Goal: Task Accomplishment & Management: Use online tool/utility

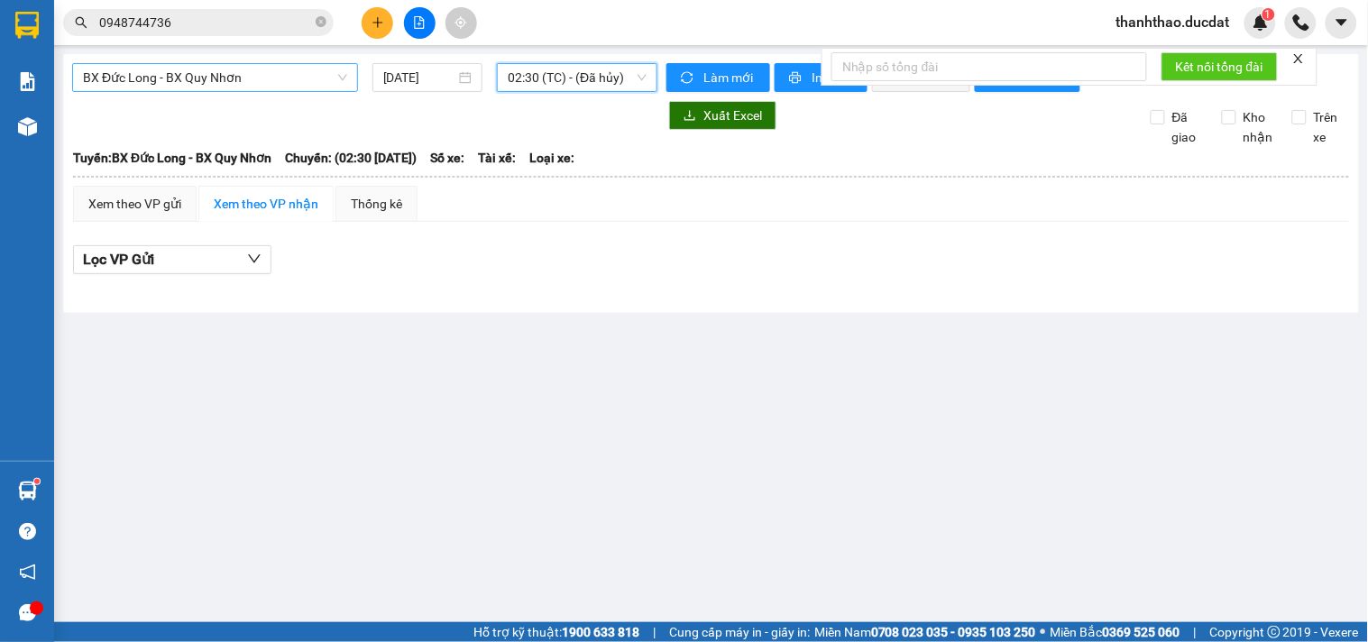
click at [273, 76] on span "BX Đức Long - BX Quy Nhơn" at bounding box center [215, 77] width 264 height 27
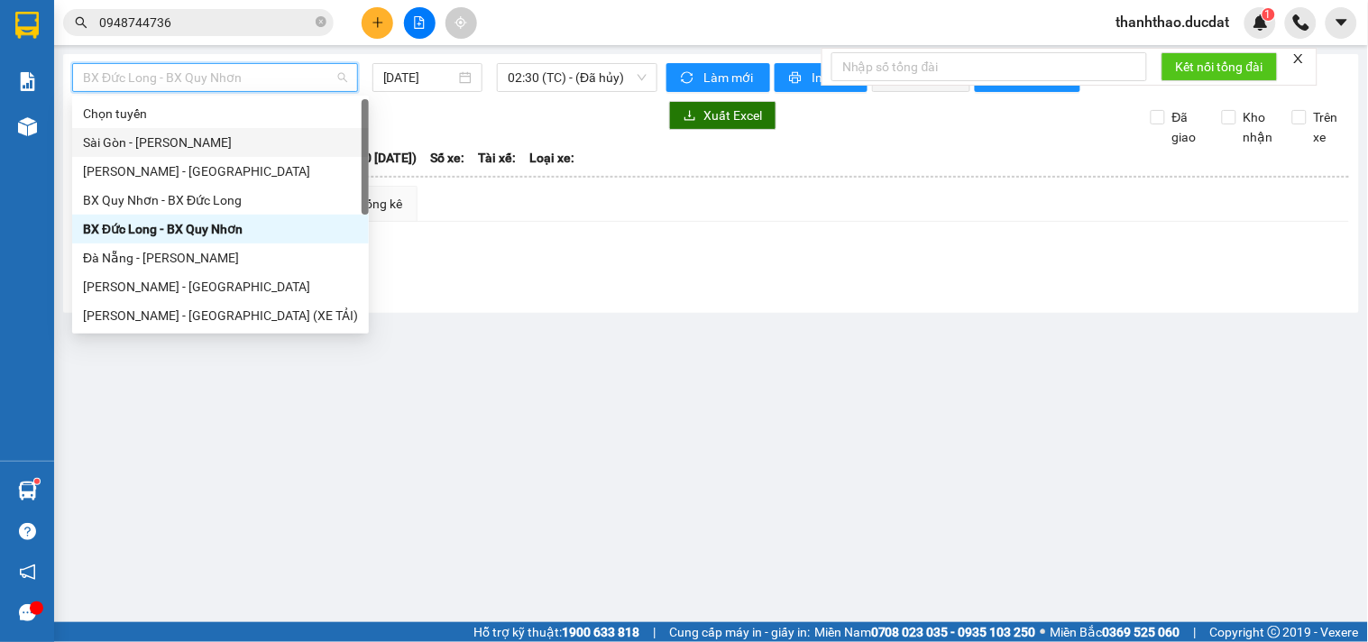
click at [154, 145] on div "Sài Gòn - [PERSON_NAME]" at bounding box center [220, 143] width 275 height 20
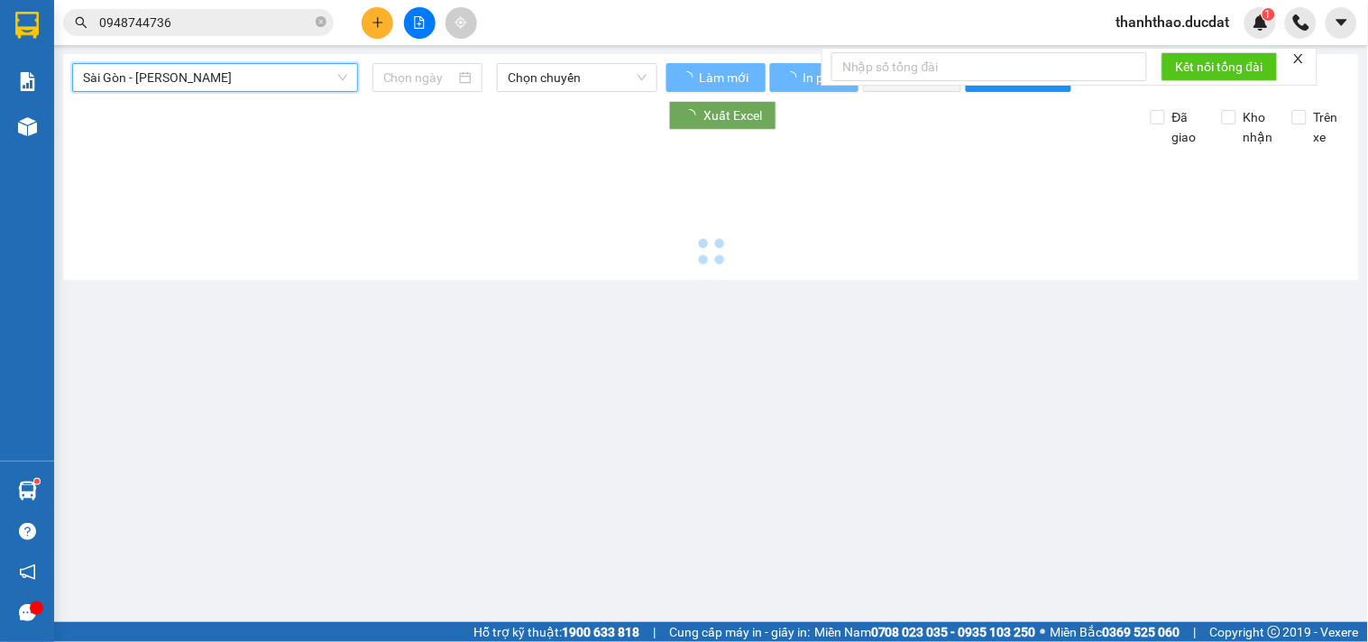
type input "[DATE]"
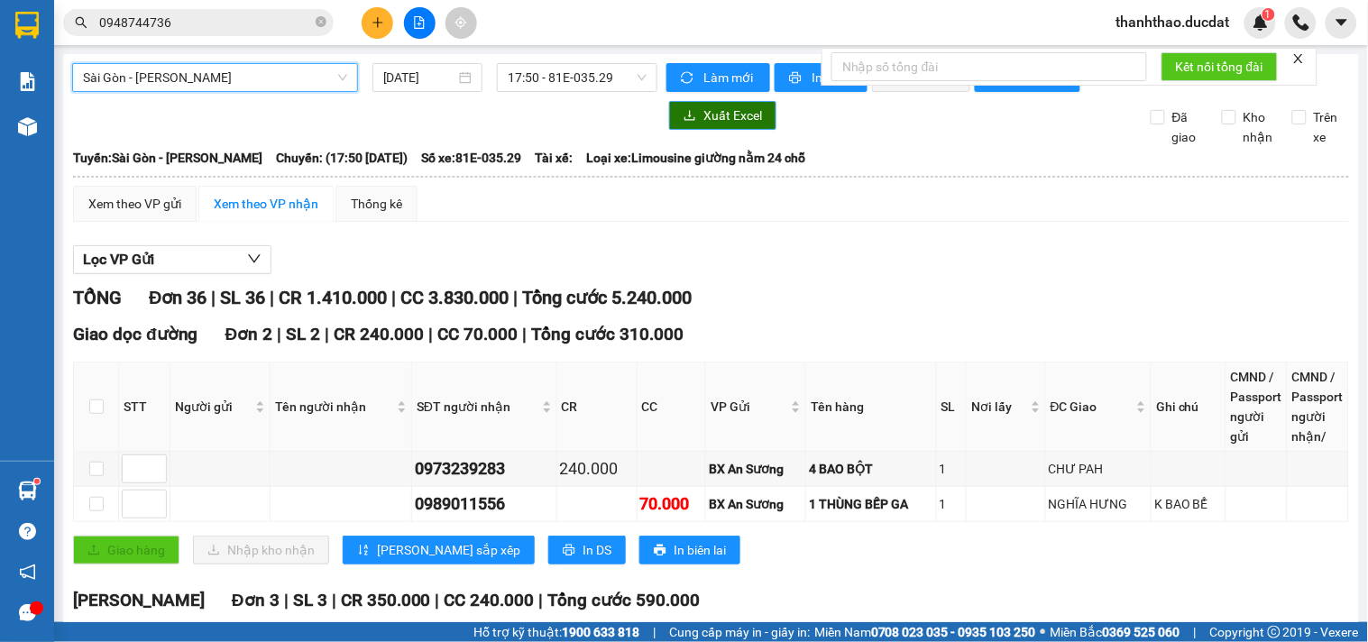
click at [726, 125] on span "Xuất Excel" at bounding box center [732, 115] width 59 height 20
click at [254, 91] on div "Sài Gòn - [PERSON_NAME]" at bounding box center [215, 77] width 286 height 29
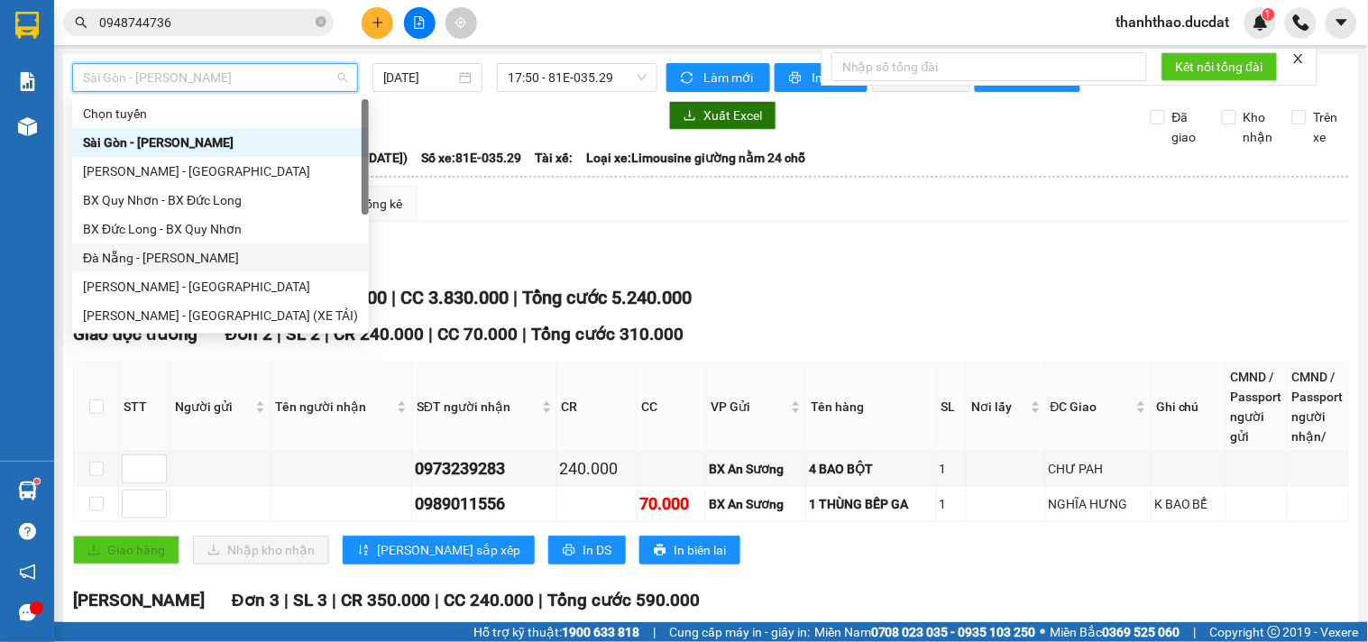
scroll to position [29, 0]
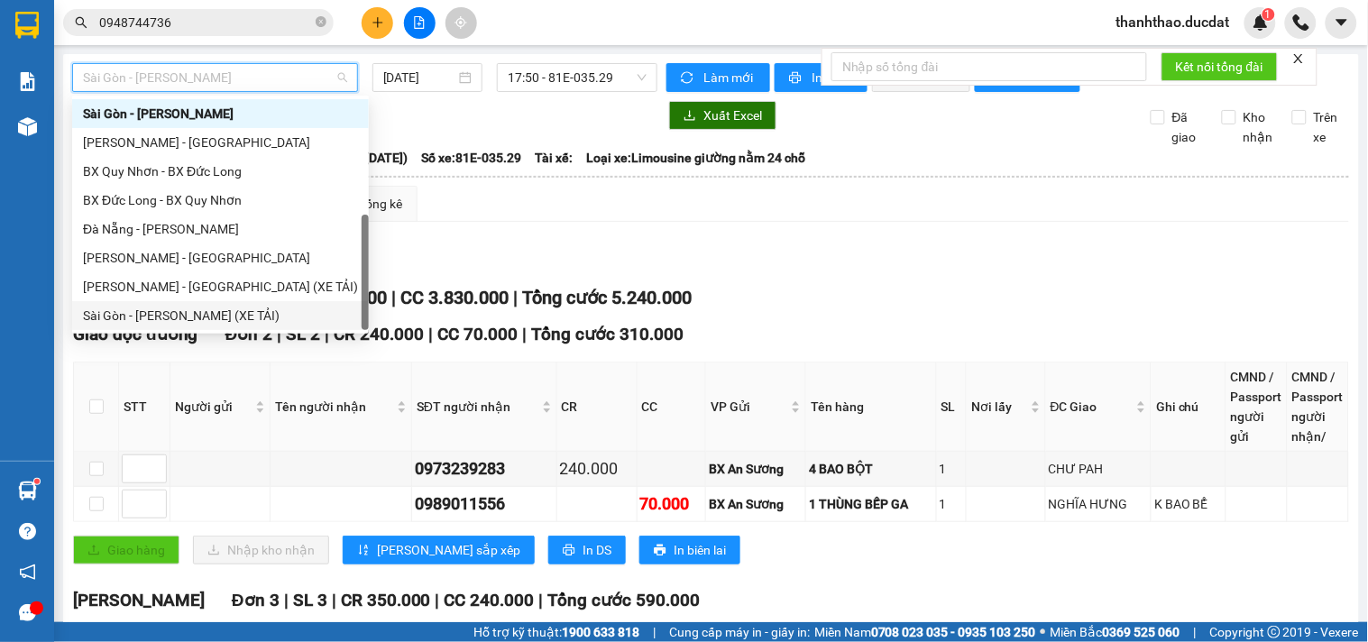
click at [162, 313] on div "Sài Gòn - [PERSON_NAME] (XE TẢI)" at bounding box center [220, 316] width 275 height 20
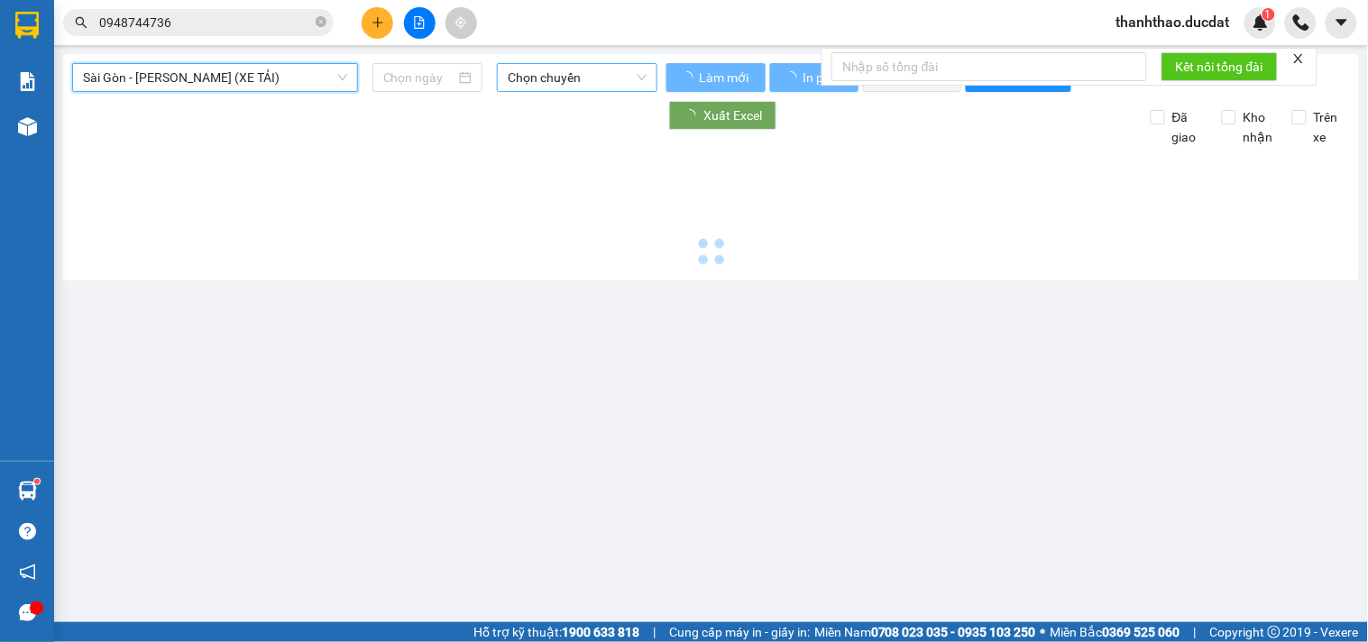
type input "[DATE]"
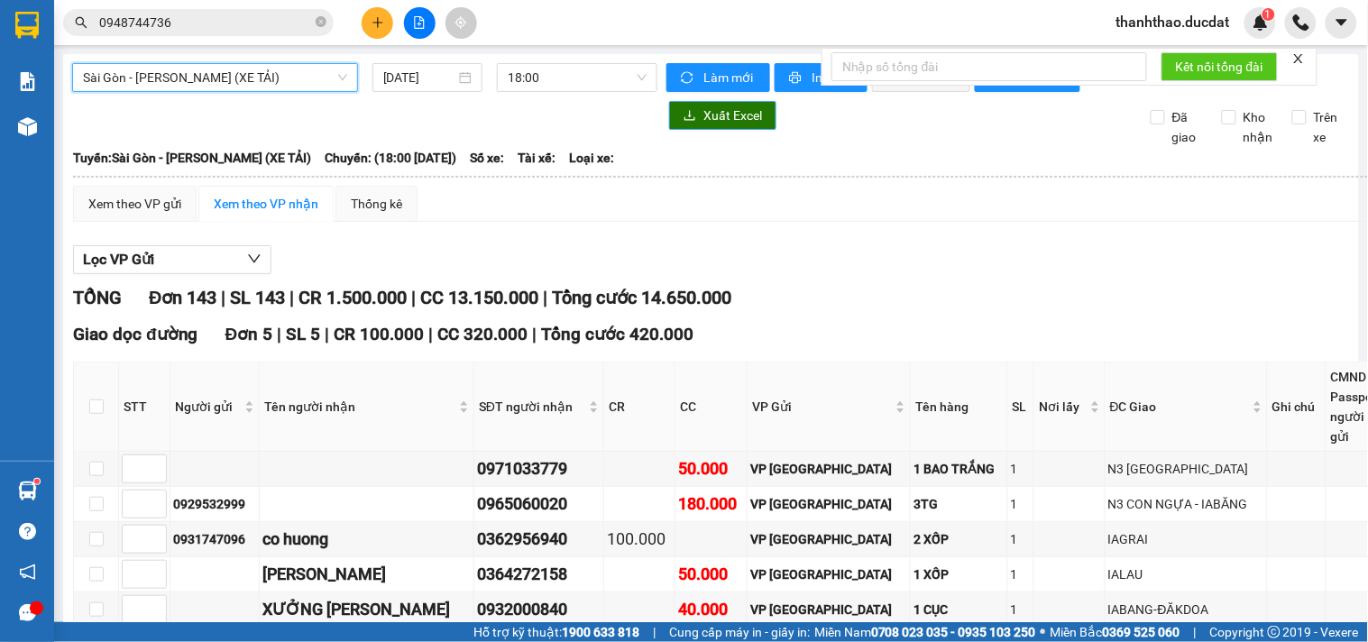
click at [712, 125] on span "Xuất Excel" at bounding box center [732, 115] width 59 height 20
click at [261, 81] on span "Sài Gòn - [PERSON_NAME] (XE TẢI)" at bounding box center [215, 77] width 264 height 27
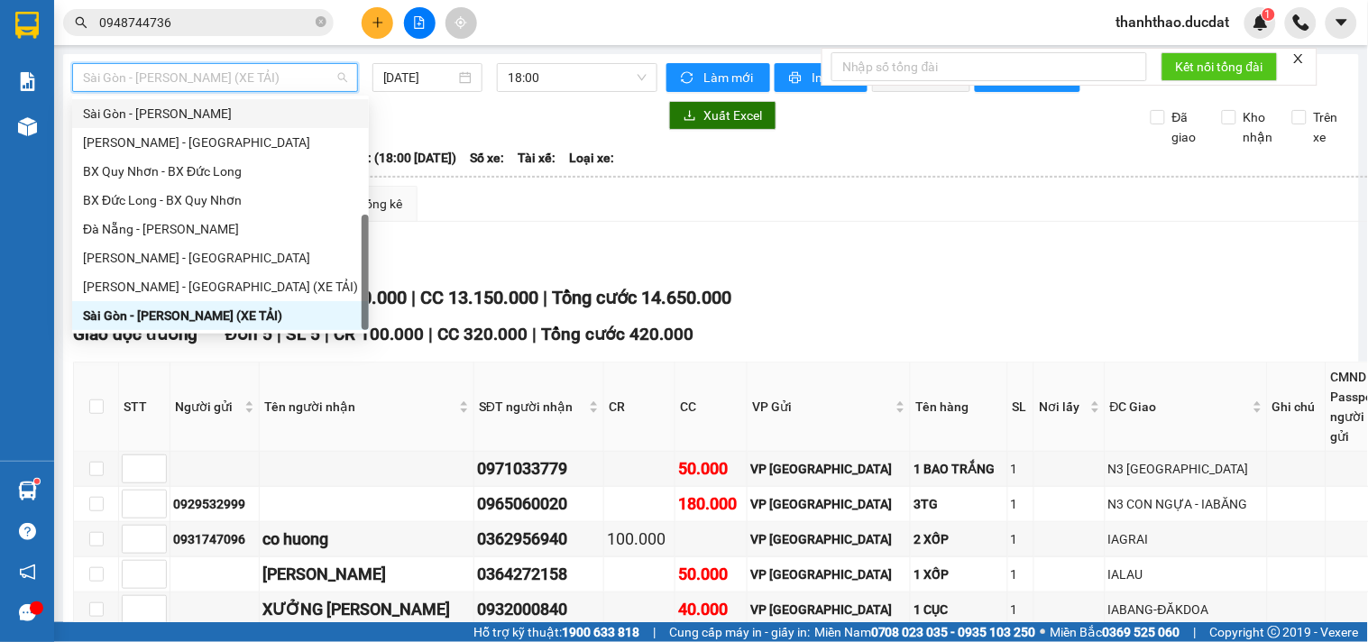
click at [145, 115] on div "Sài Gòn - [PERSON_NAME]" at bounding box center [220, 114] width 275 height 20
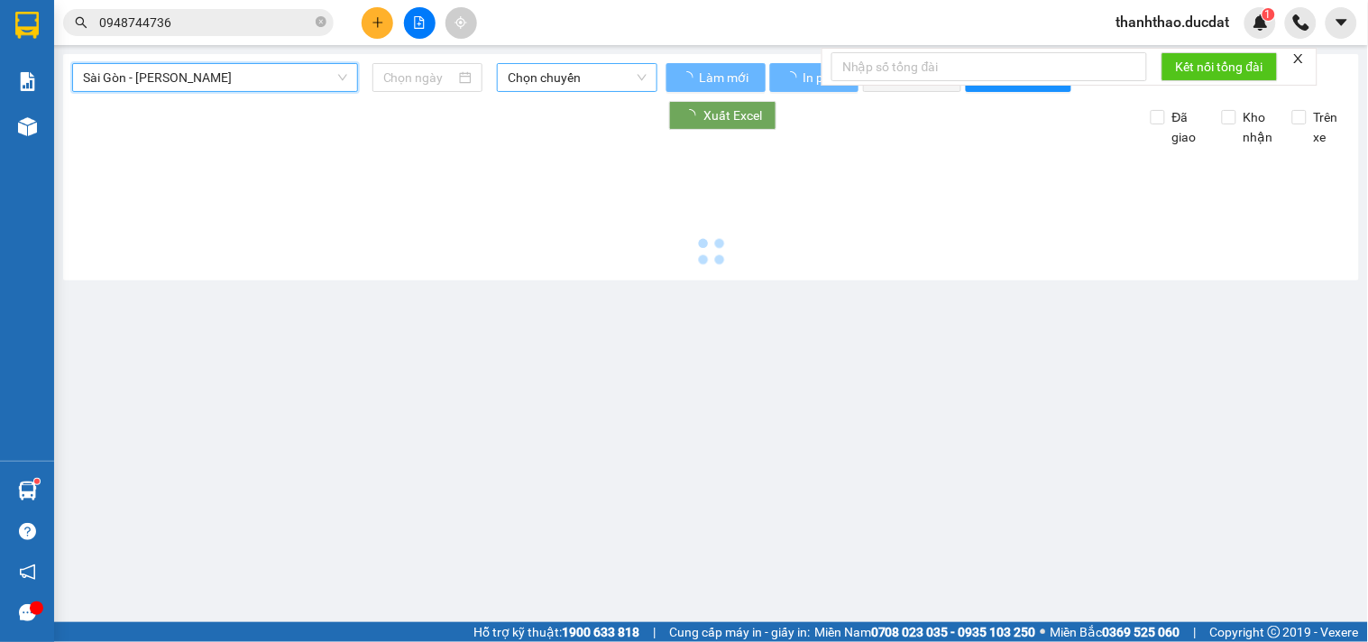
type input "[DATE]"
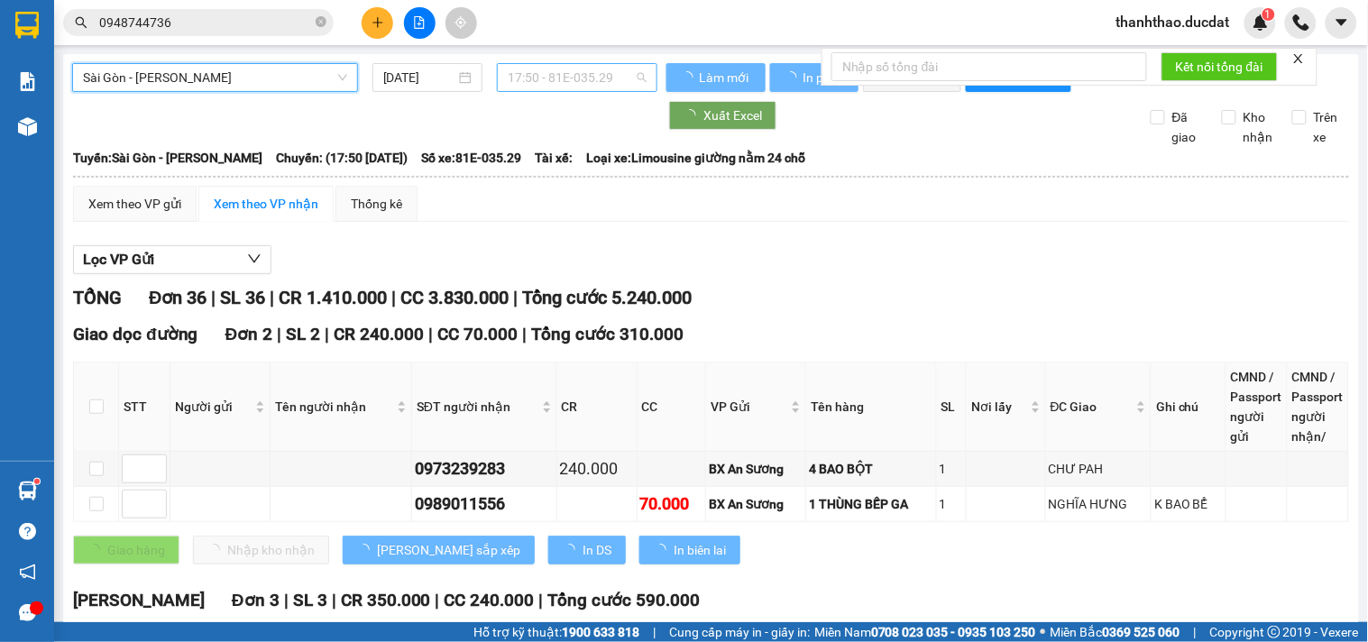
click at [536, 77] on span "17:50 - 81E-035.29" at bounding box center [577, 77] width 139 height 27
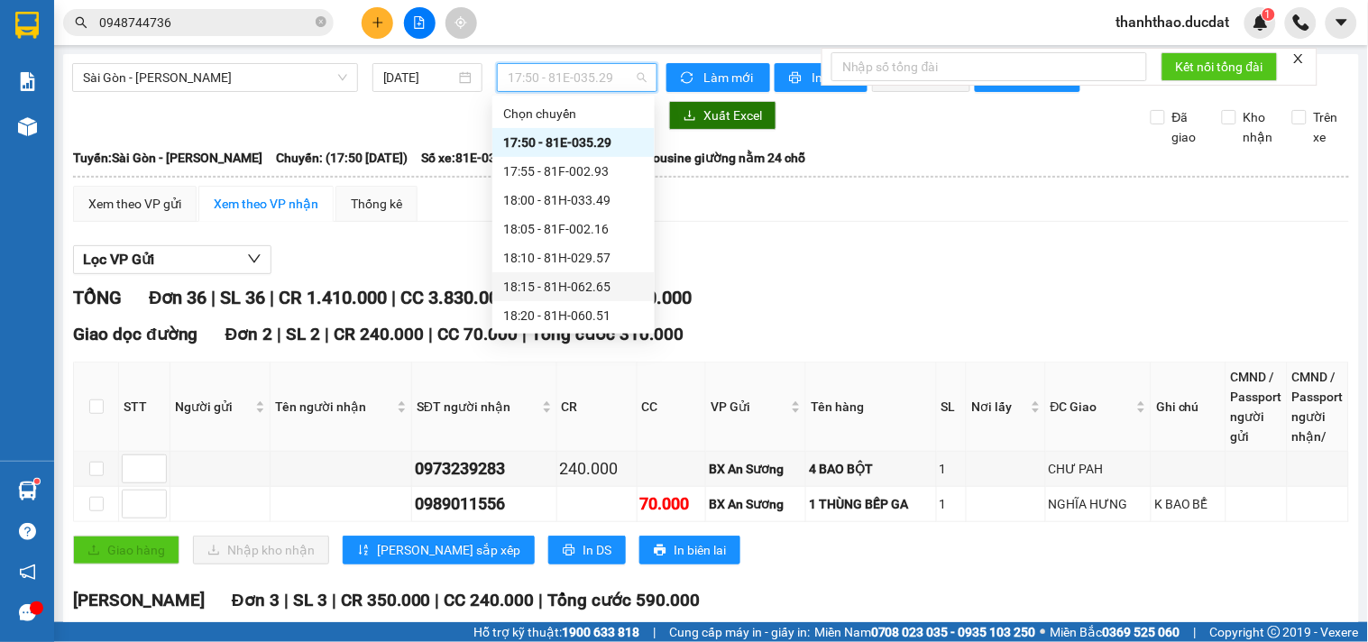
scroll to position [144, 0]
click at [578, 307] on div "20:15 (TC) - 81H-045.27" at bounding box center [573, 316] width 141 height 20
click at [600, 316] on main "[GEOGRAPHIC_DATA] - [PERSON_NAME] [DATE] 17:50 - 81E-035.29 Làm mới In phơi In …" at bounding box center [684, 311] width 1368 height 622
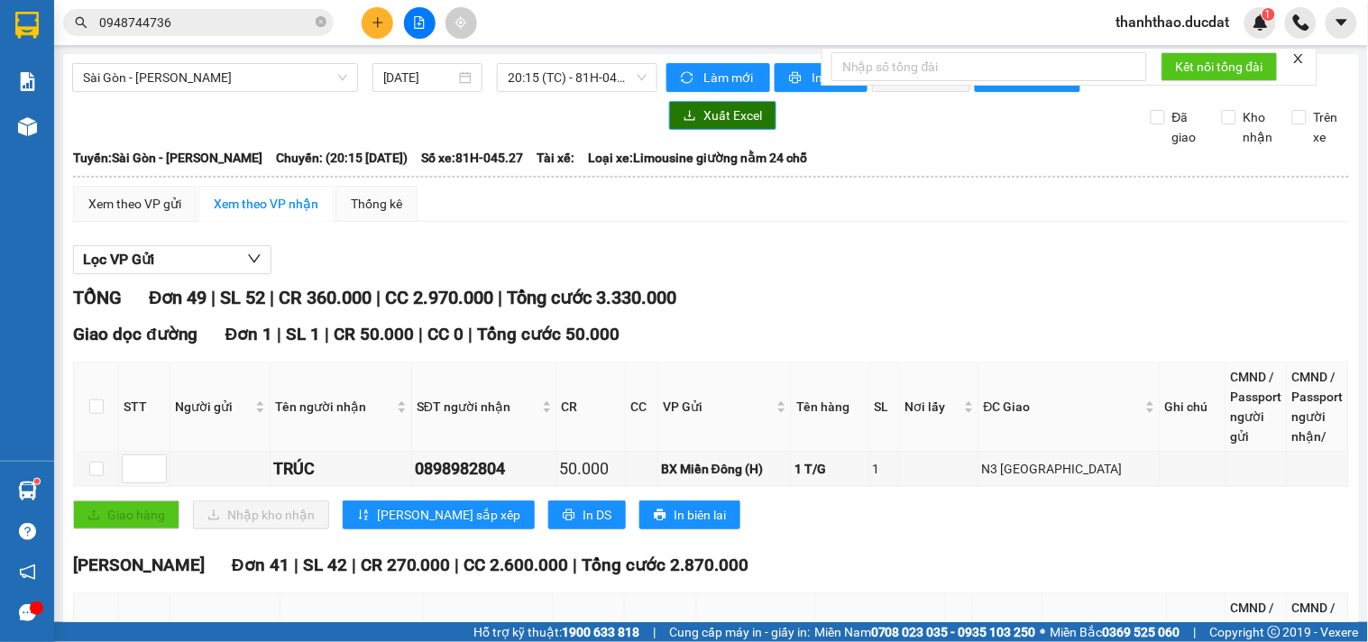
click at [706, 125] on span "Xuất Excel" at bounding box center [732, 115] width 59 height 20
click at [227, 76] on span "Sài Gòn - [PERSON_NAME]" at bounding box center [215, 77] width 264 height 27
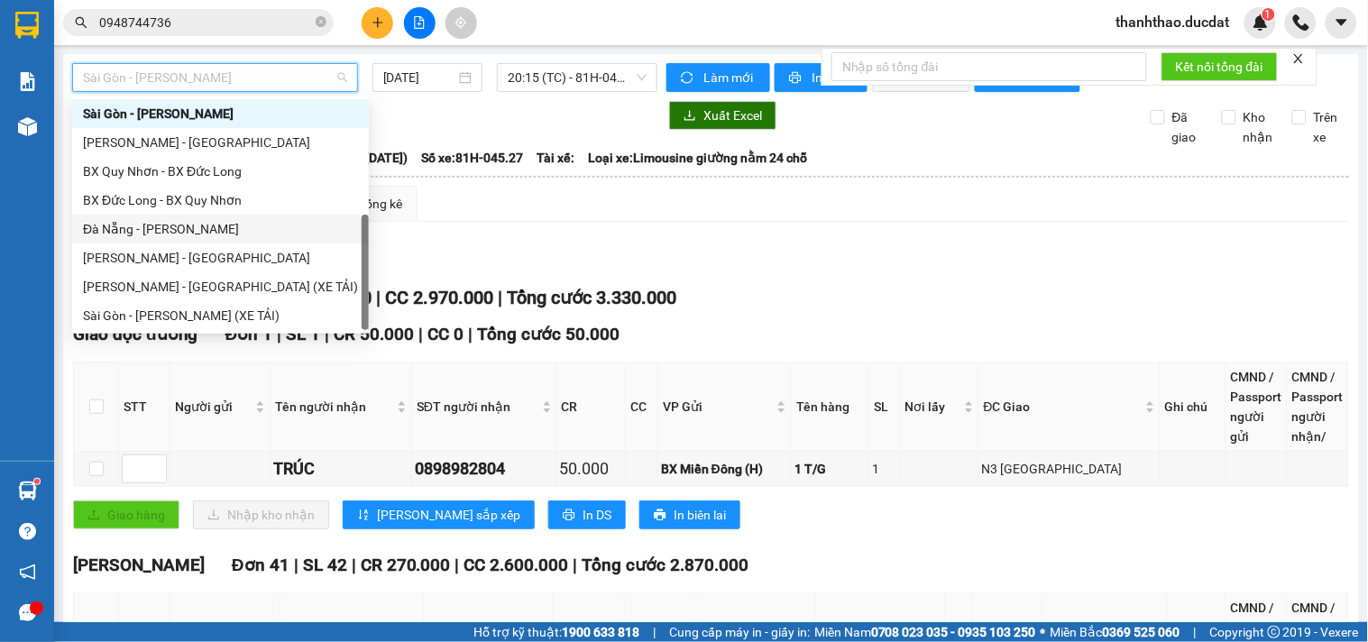
click at [124, 230] on div "Đà Nẵng - [PERSON_NAME]" at bounding box center [220, 229] width 275 height 20
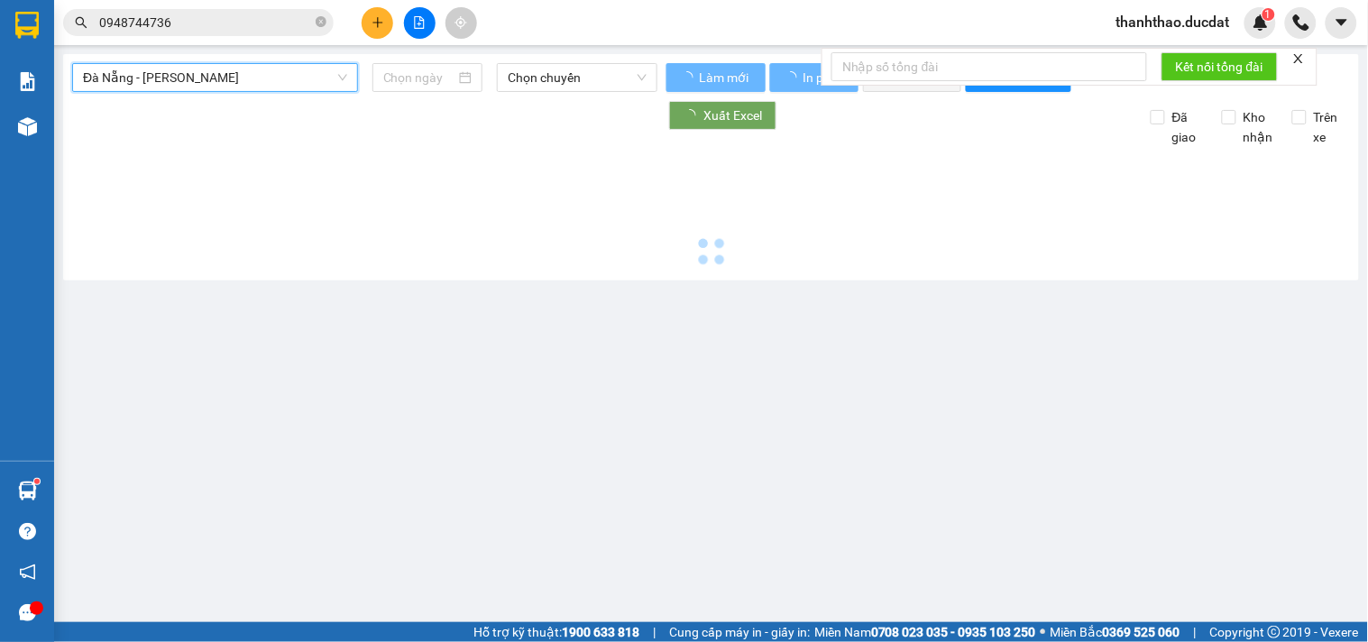
type input "[DATE]"
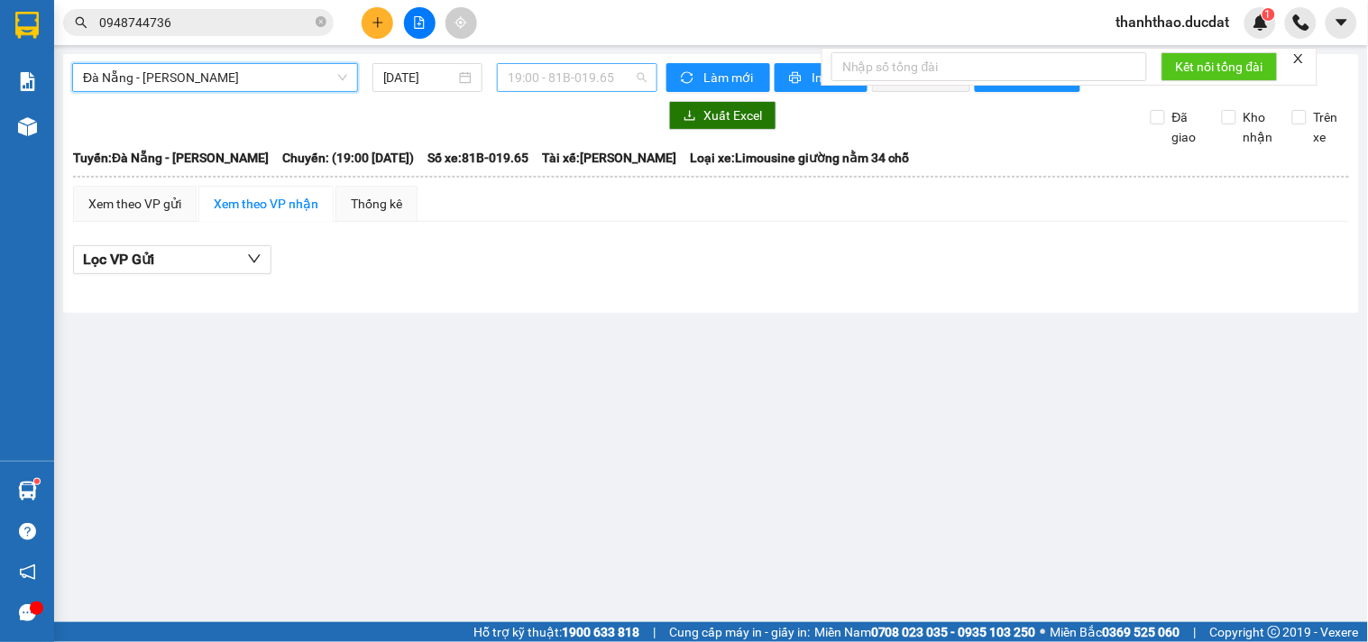
click at [533, 78] on span "19:00 - 81B-019.65" at bounding box center [577, 77] width 139 height 27
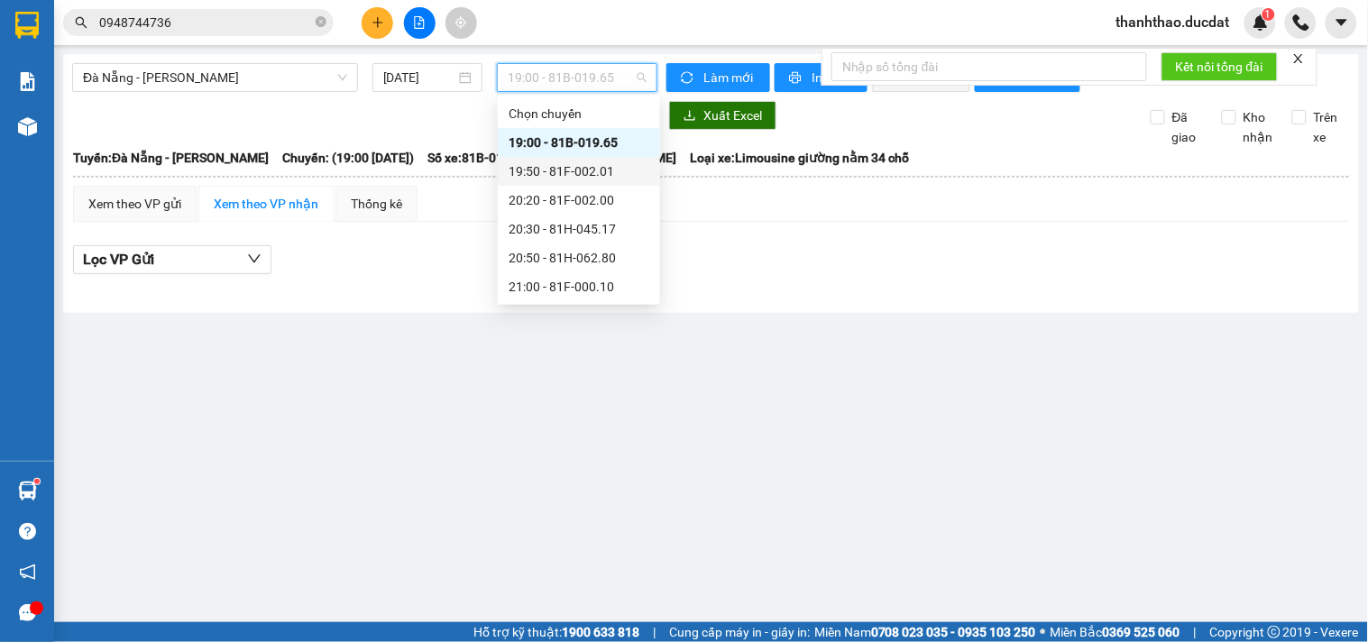
click at [584, 174] on div "19:50 - 81F-002.01" at bounding box center [578, 171] width 141 height 20
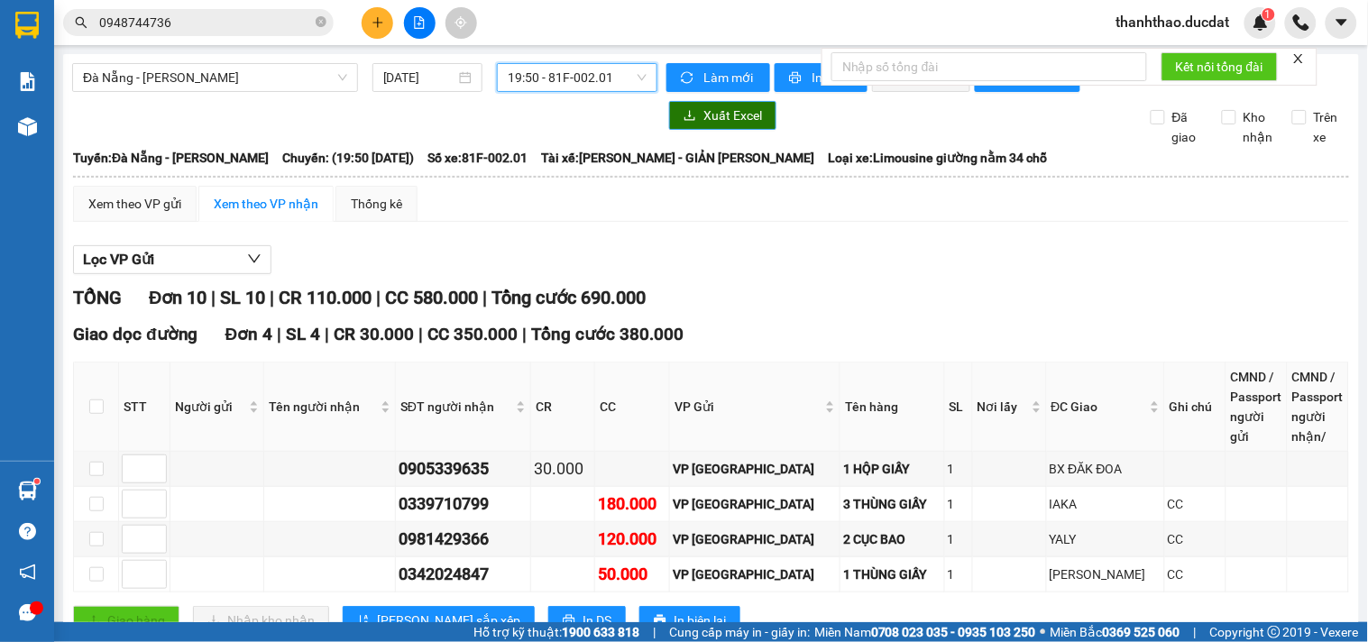
click at [710, 124] on span "Xuất Excel" at bounding box center [732, 115] width 59 height 20
click at [553, 69] on span "19:50 - 81F-002.01" at bounding box center [577, 77] width 139 height 27
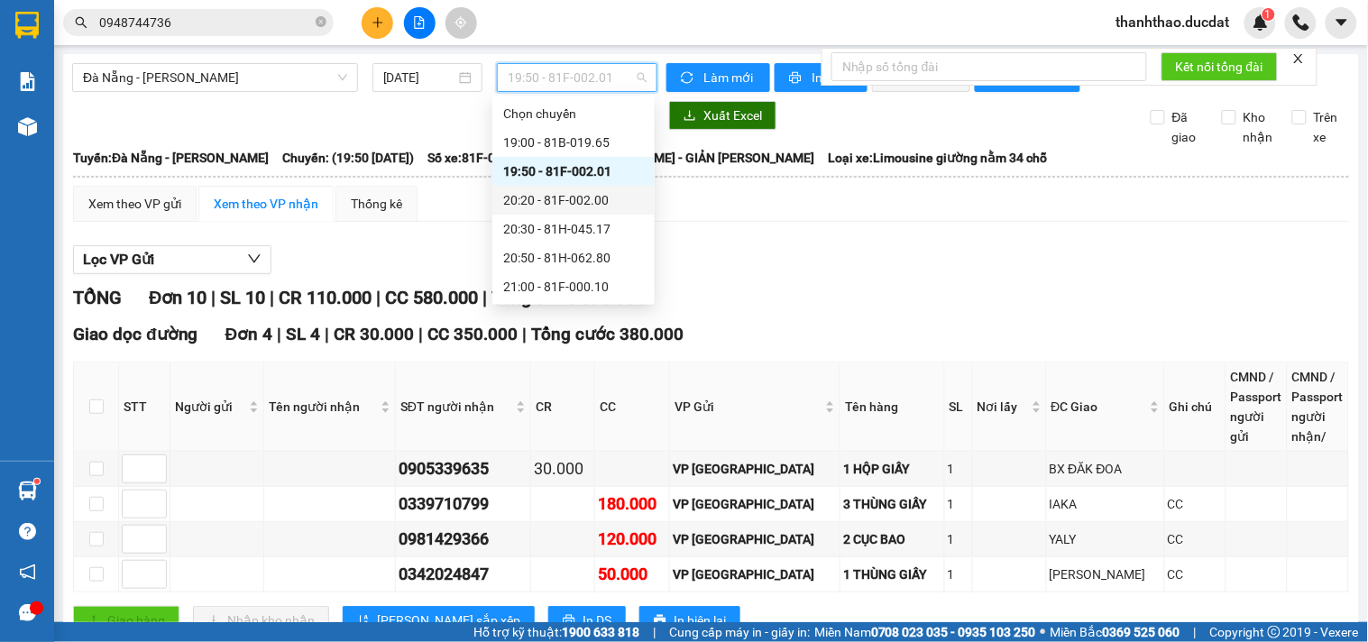
click at [604, 192] on div "20:20 - 81F-002.00" at bounding box center [573, 200] width 141 height 20
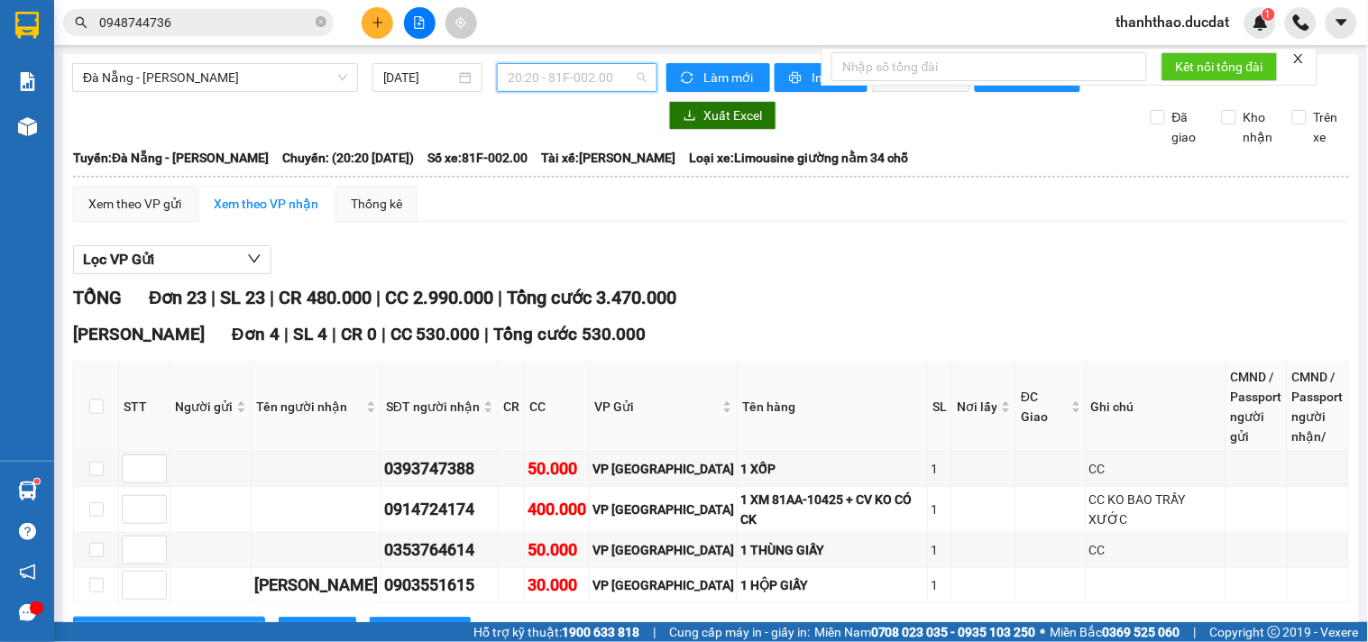
click at [582, 74] on span "20:20 - 81F-002.00" at bounding box center [577, 77] width 139 height 27
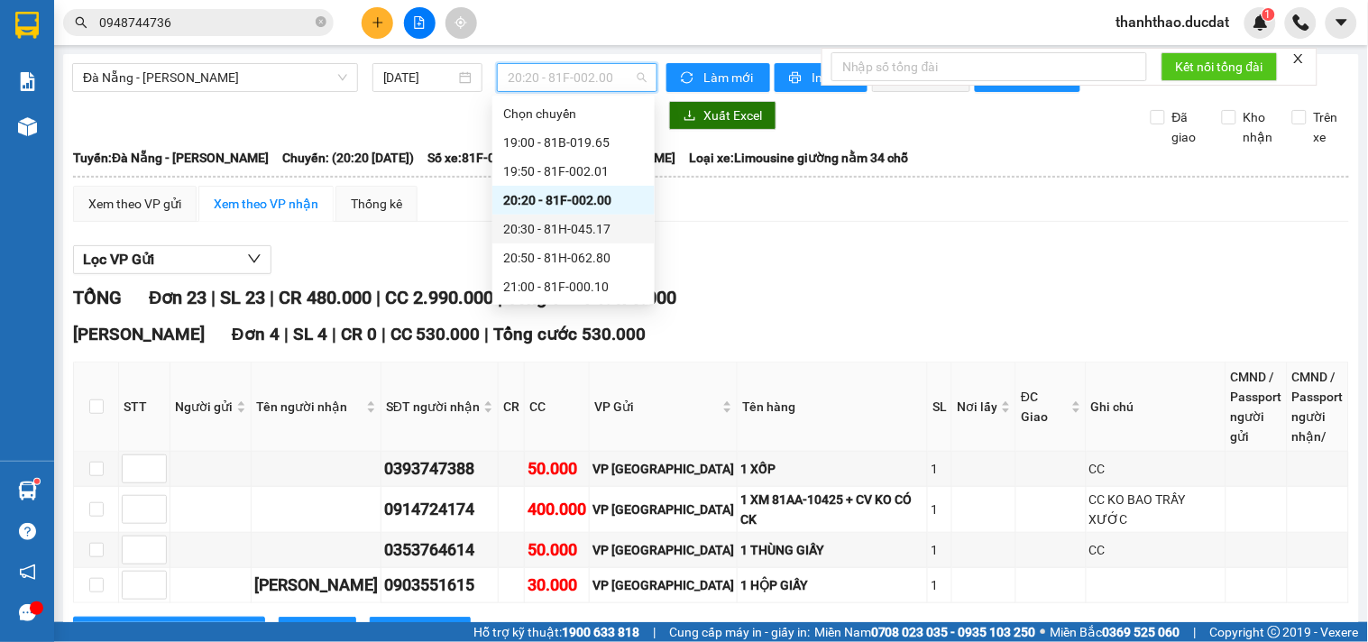
click at [601, 227] on div "20:30 - 81H-045.17" at bounding box center [573, 229] width 141 height 20
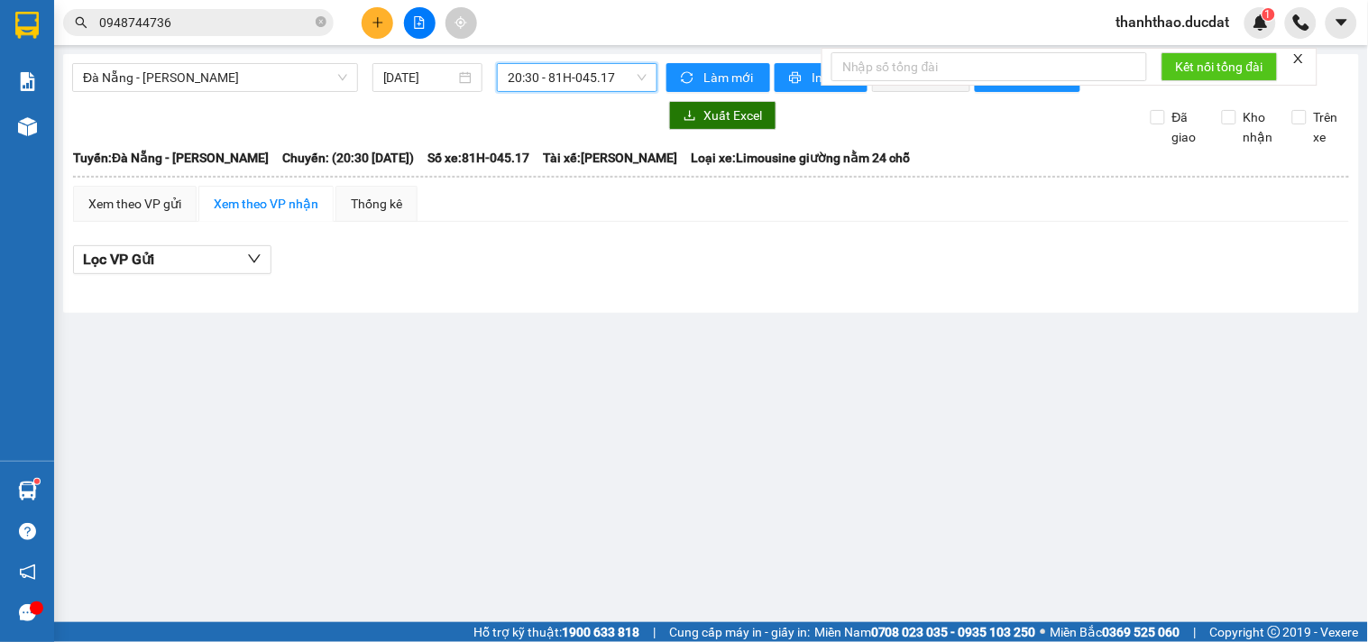
click at [600, 77] on span "20:30 - 81H-045.17" at bounding box center [577, 77] width 139 height 27
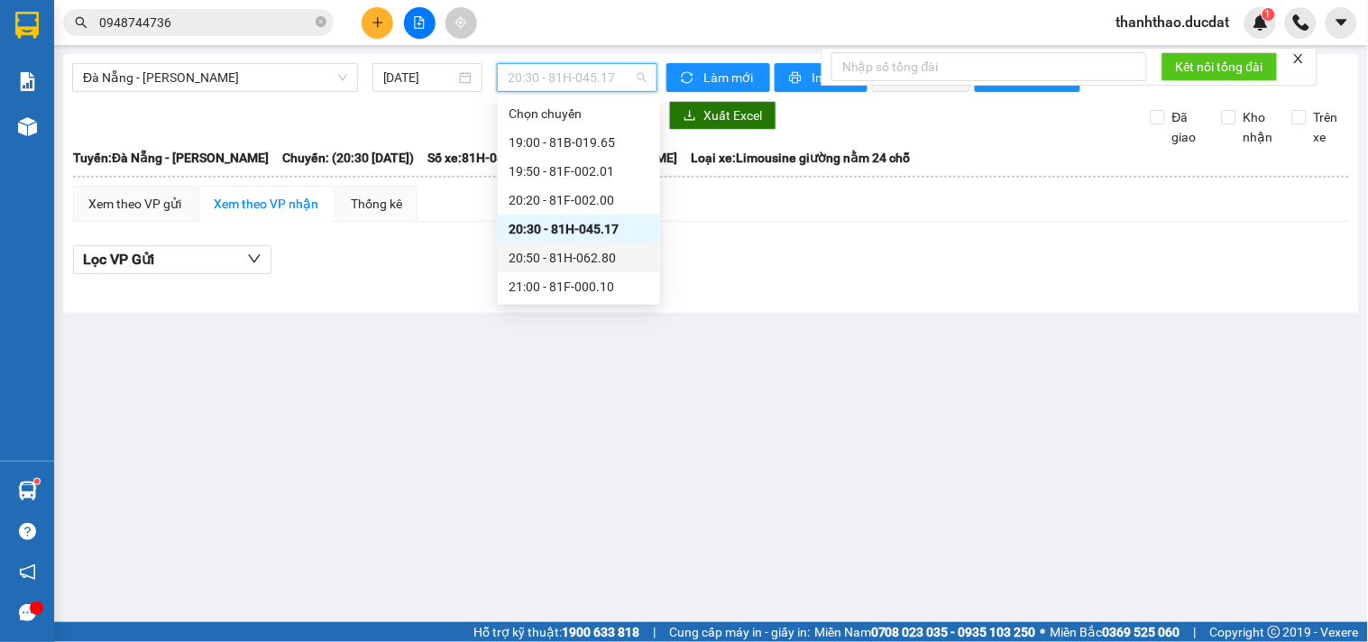
click at [598, 251] on div "20:50 - 81H-062.80" at bounding box center [578, 258] width 141 height 20
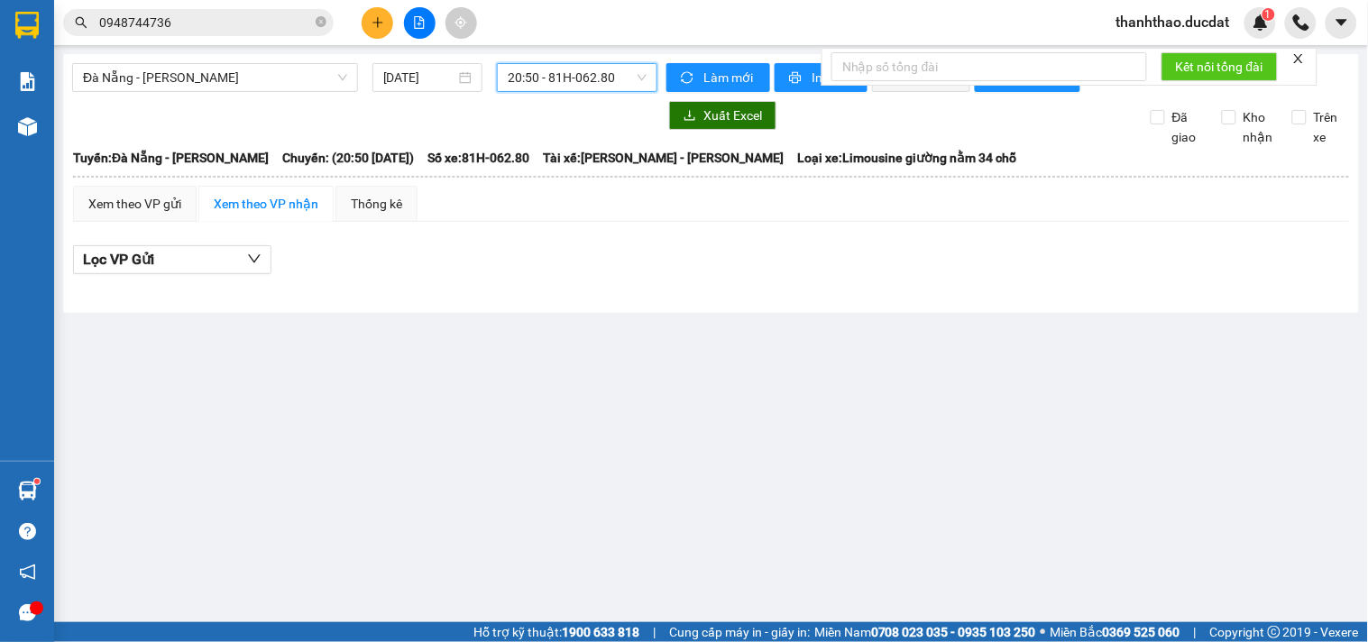
click at [605, 78] on span "20:50 - 81H-062.80" at bounding box center [577, 77] width 139 height 27
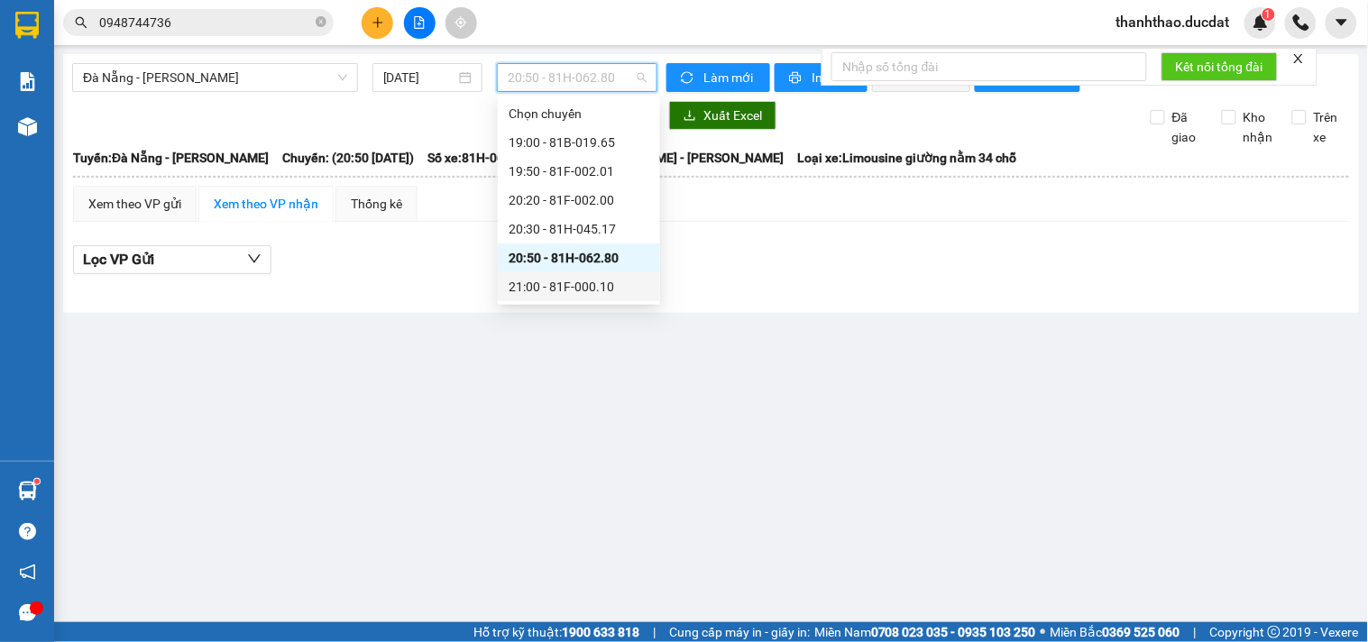
click at [596, 290] on div "21:00 - 81F-000.10" at bounding box center [578, 287] width 141 height 20
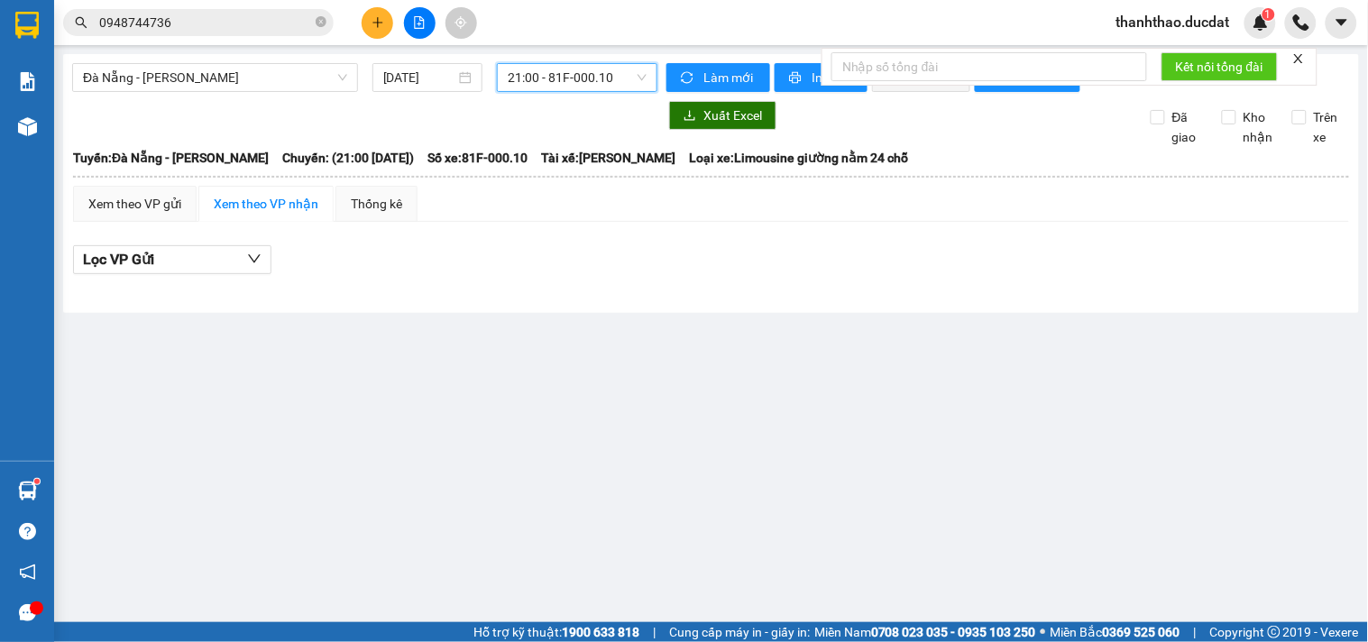
click at [587, 72] on span "21:00 - 81F-000.10" at bounding box center [577, 77] width 139 height 27
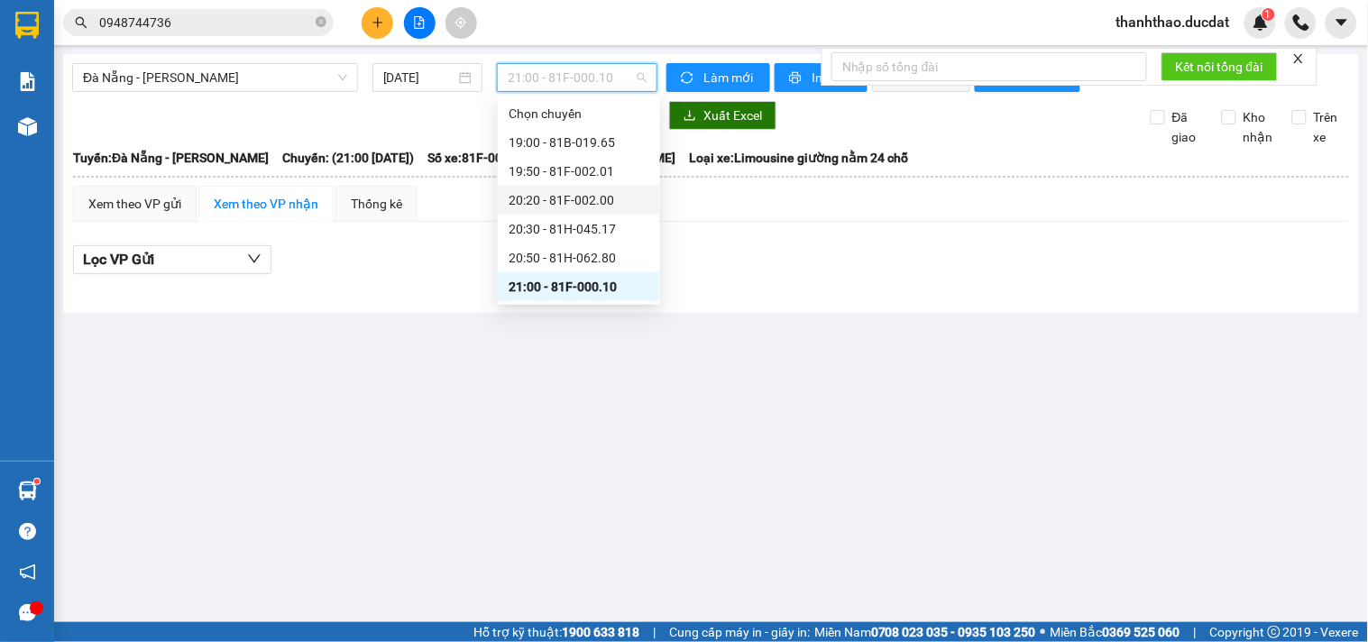
click at [584, 197] on div "20:20 - 81F-002.00" at bounding box center [578, 200] width 141 height 20
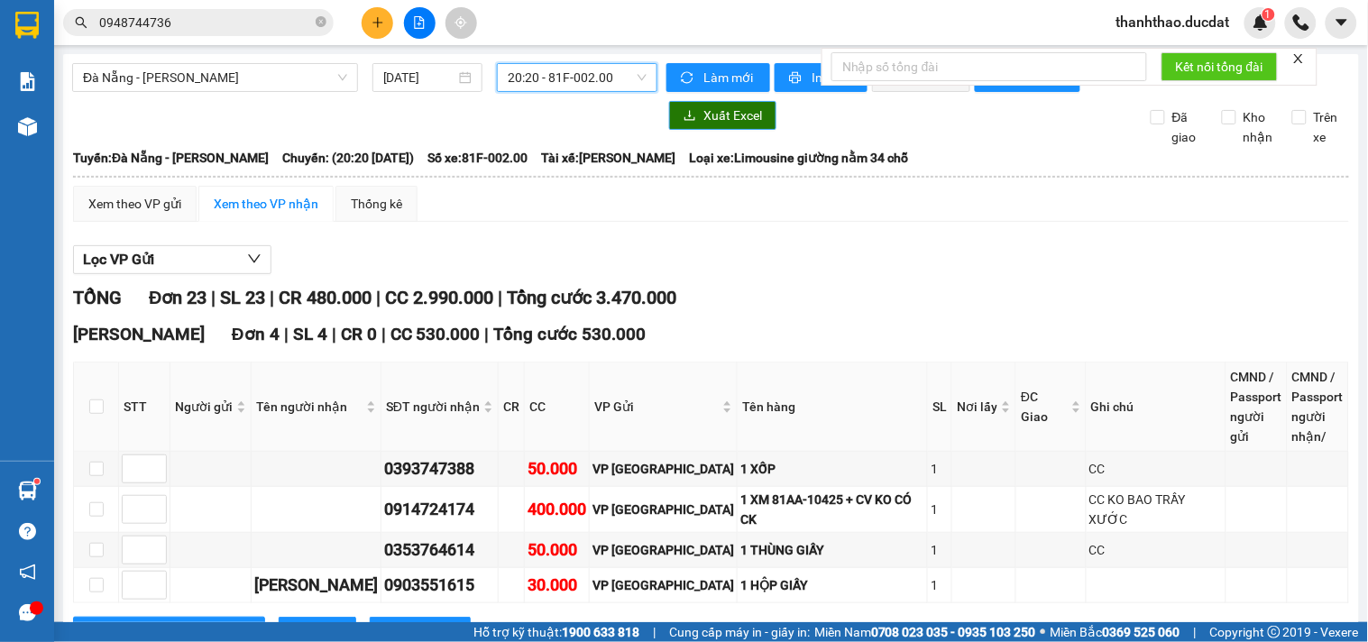
click at [703, 125] on span "Xuất Excel" at bounding box center [732, 115] width 59 height 20
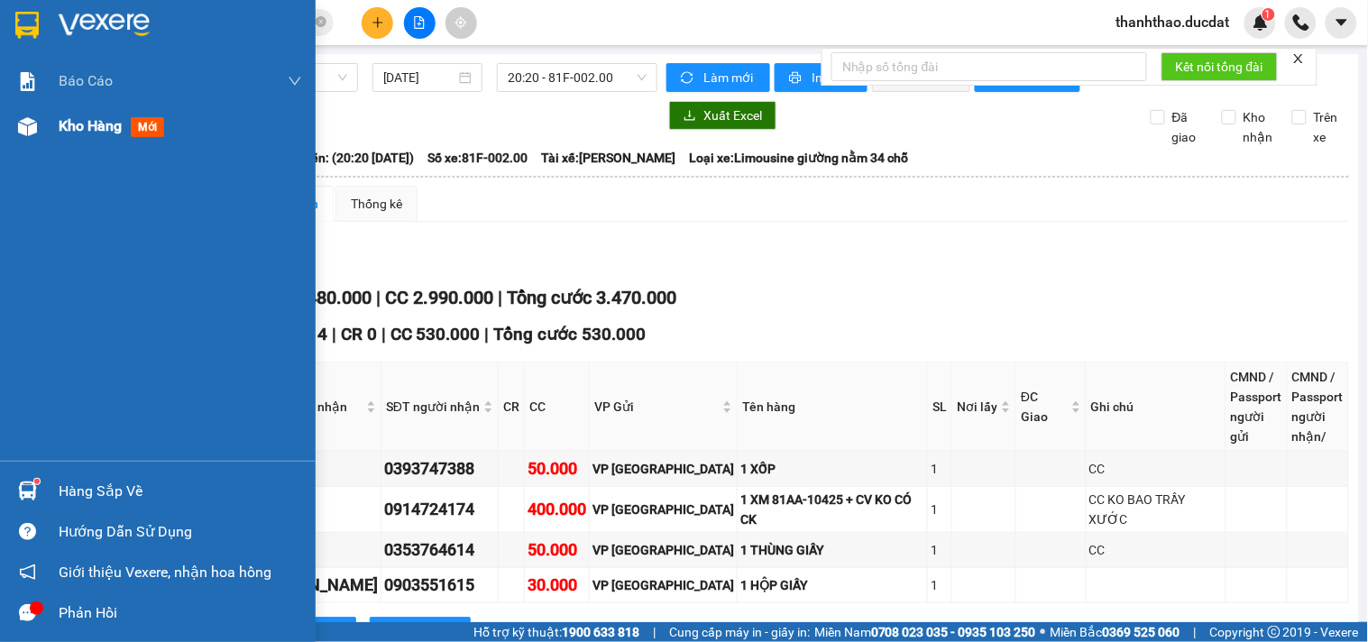
click at [70, 130] on span "Kho hàng" at bounding box center [90, 125] width 63 height 17
